Goal: Register for event/course

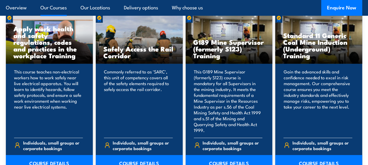
scroll to position [878, 0]
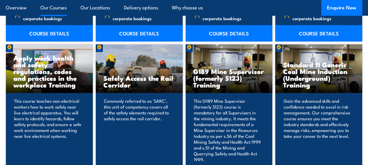
click at [237, 74] on h3 "G189 Mine Supervisor (formerly S123) Training" at bounding box center [229, 78] width 72 height 20
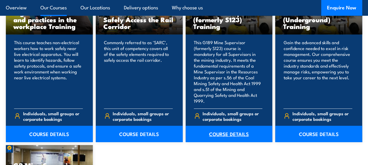
click at [225, 129] on link "COURSE DETAILS" at bounding box center [228, 134] width 87 height 16
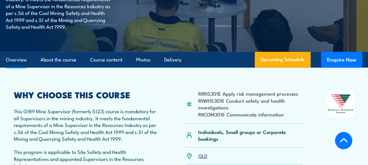
scroll to position [176, 0]
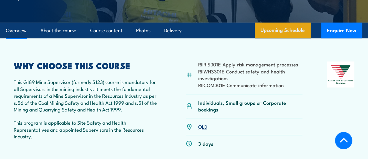
click at [280, 34] on link "Upcoming Schedule" at bounding box center [282, 31] width 56 height 16
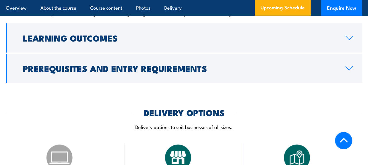
scroll to position [702, 0]
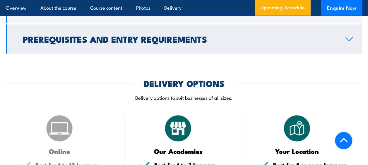
click at [184, 37] on h2 "Prerequisites and Entry Requirements" at bounding box center [179, 39] width 313 height 8
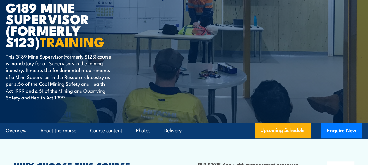
scroll to position [46, 0]
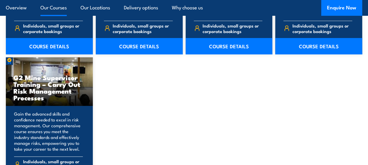
scroll to position [1053, 0]
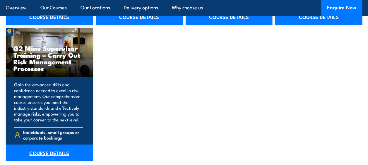
click at [27, 145] on link "COURSE DETAILS" at bounding box center [49, 153] width 87 height 16
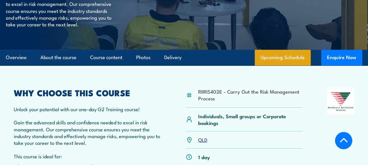
click at [285, 66] on link "Upcoming Schedule" at bounding box center [282, 58] width 56 height 16
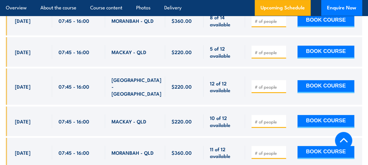
scroll to position [1185, 0]
